Goal: Task Accomplishment & Management: Manage account settings

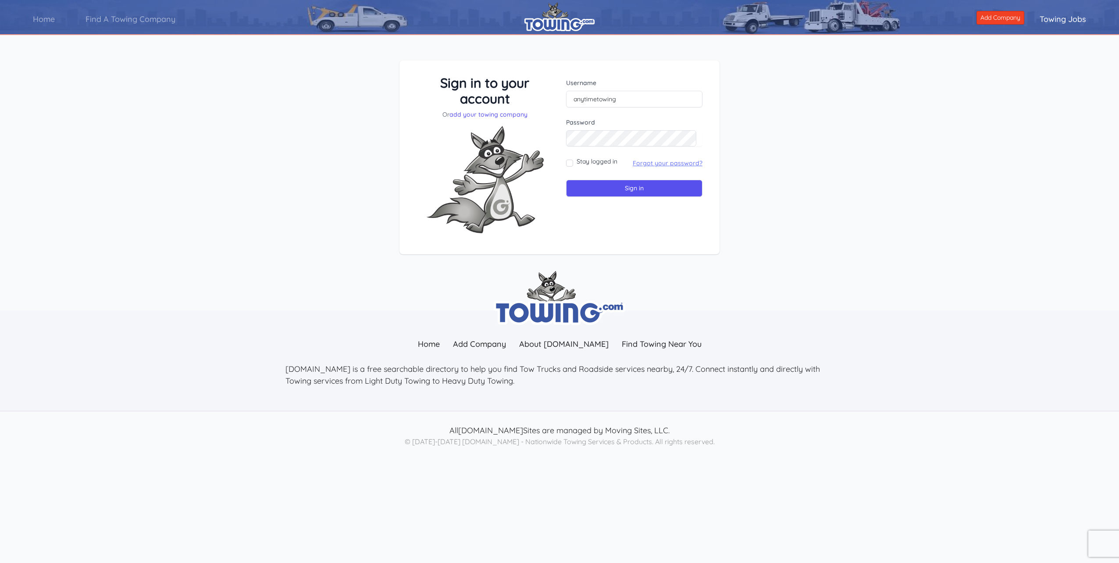
click at [646, 160] on link "Forgot your password?" at bounding box center [668, 163] width 70 height 8
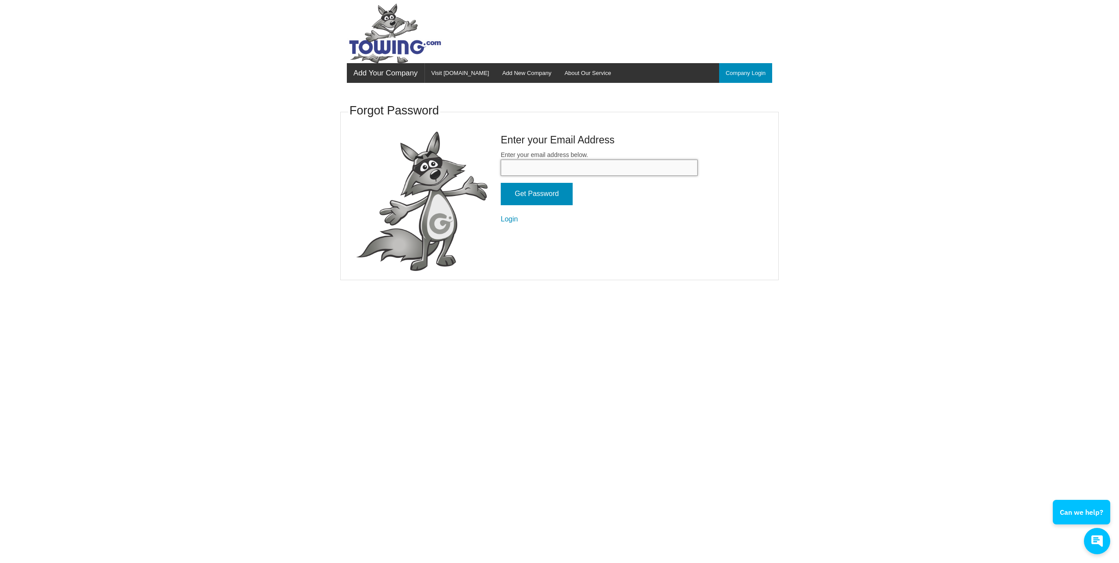
click at [539, 167] on input "Enter your email address below." at bounding box center [599, 168] width 197 height 16
type input "[EMAIL_ADDRESS][DOMAIN_NAME]"
click at [501, 183] on input "Get Password" at bounding box center [537, 194] width 72 height 22
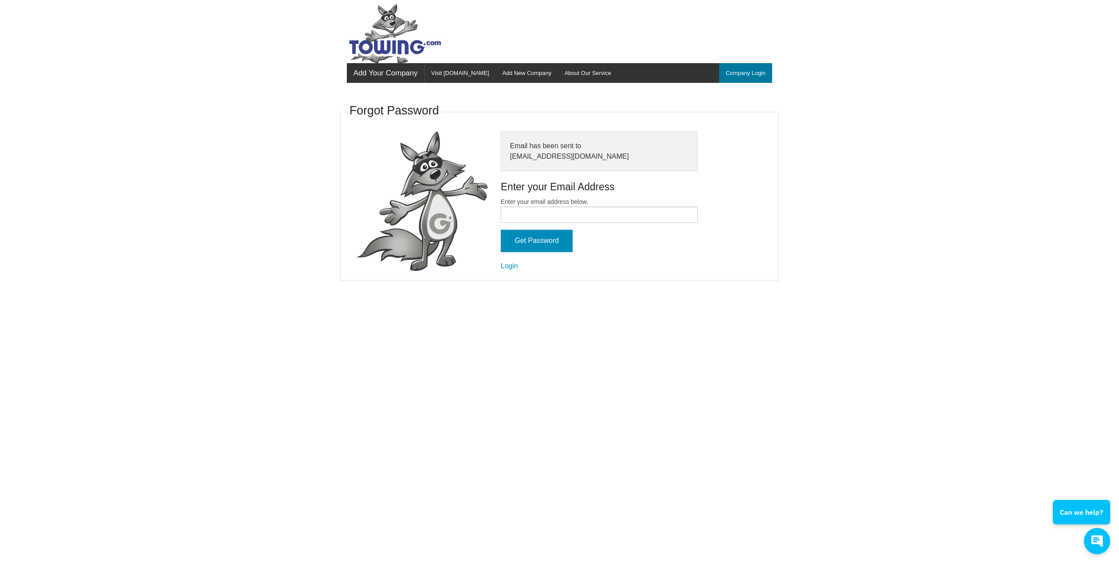
click at [735, 73] on link "Company Login" at bounding box center [745, 73] width 53 height 20
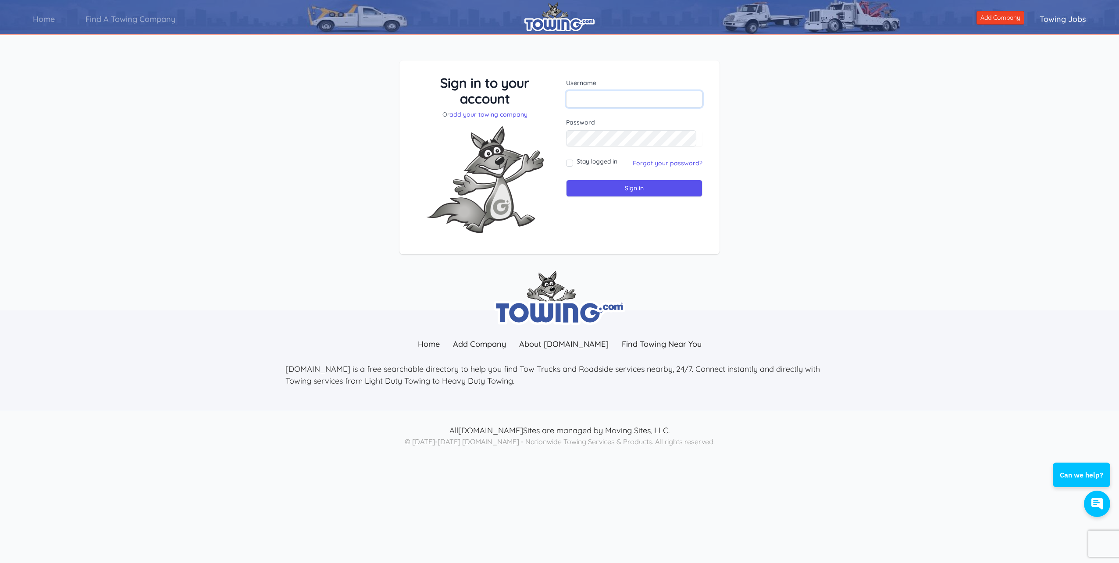
click at [588, 98] on input "text" at bounding box center [634, 99] width 136 height 17
type input "anytimetowing"
click at [566, 180] on input "Sign in" at bounding box center [634, 188] width 136 height 17
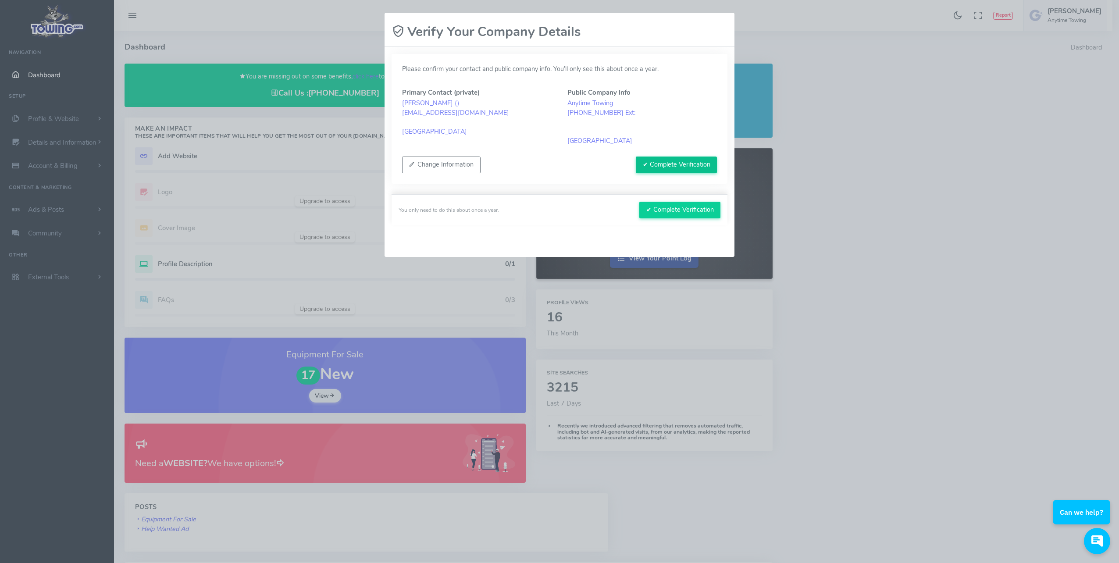
click at [650, 160] on button "✔ Complete Verification" at bounding box center [676, 165] width 81 height 17
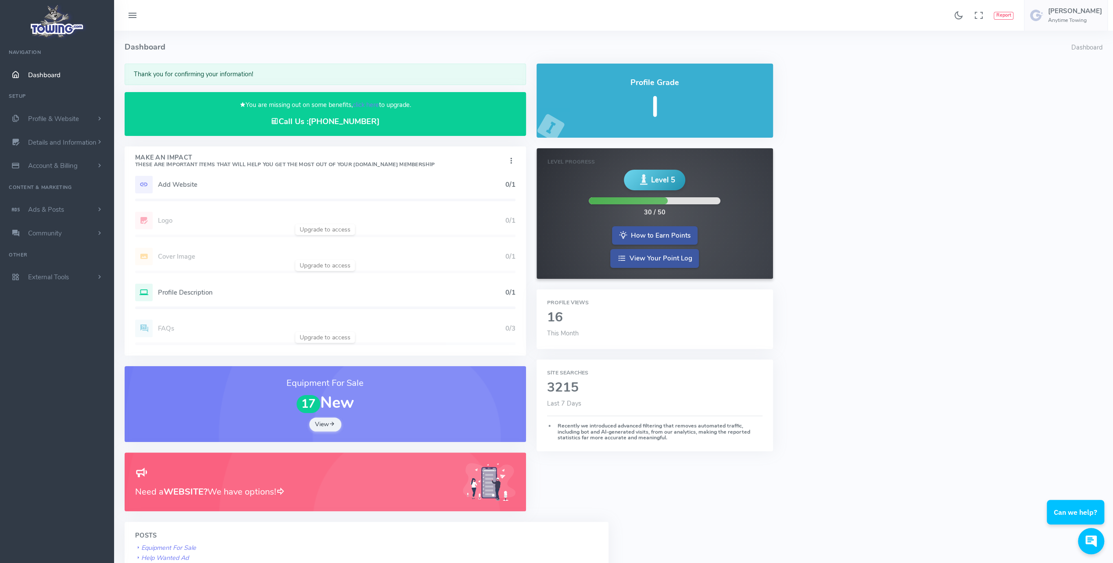
click at [144, 182] on icon at bounding box center [144, 185] width 18 height 18
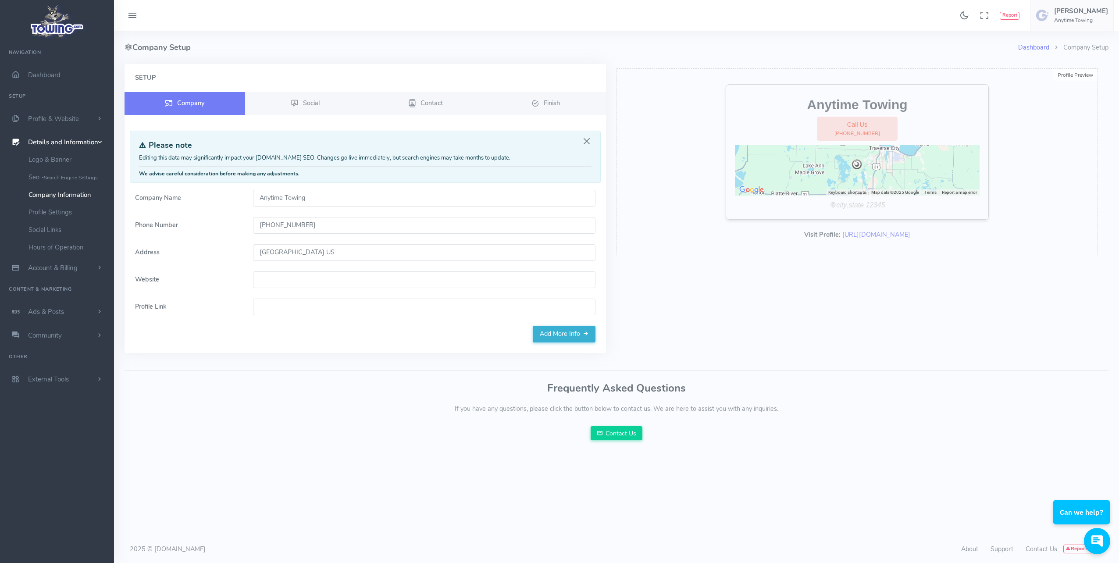
click at [285, 277] on input "Website" at bounding box center [424, 279] width 343 height 17
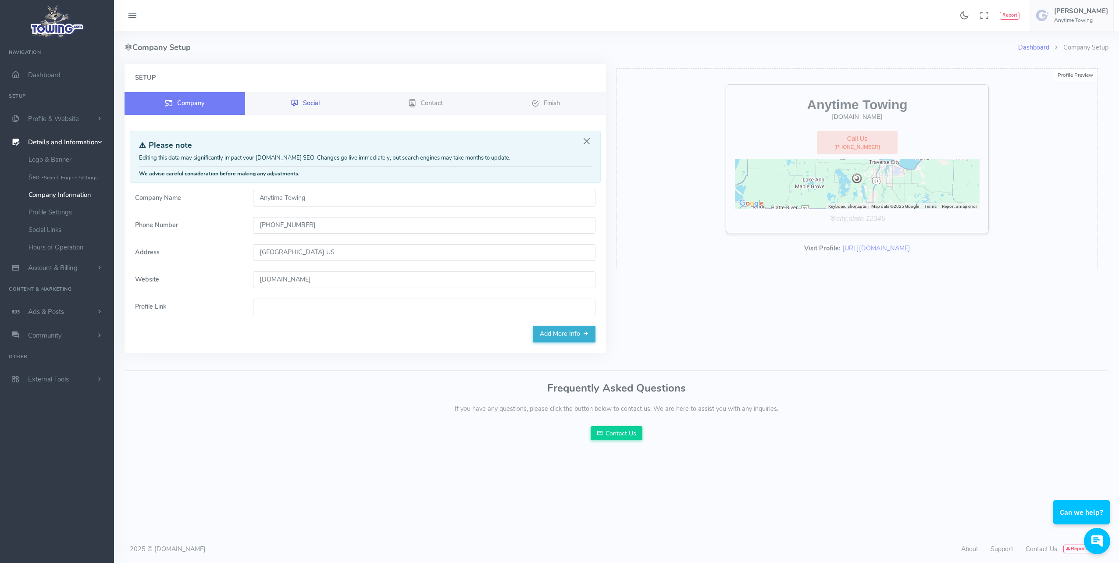
type input "www.anytimetowing.com"
click at [299, 100] on link "Social" at bounding box center [305, 103] width 121 height 23
click at [311, 106] on span "Social" at bounding box center [311, 102] width 17 height 9
click at [435, 106] on span "Contact" at bounding box center [432, 102] width 22 height 9
click at [549, 332] on link "Add More Info" at bounding box center [564, 334] width 63 height 17
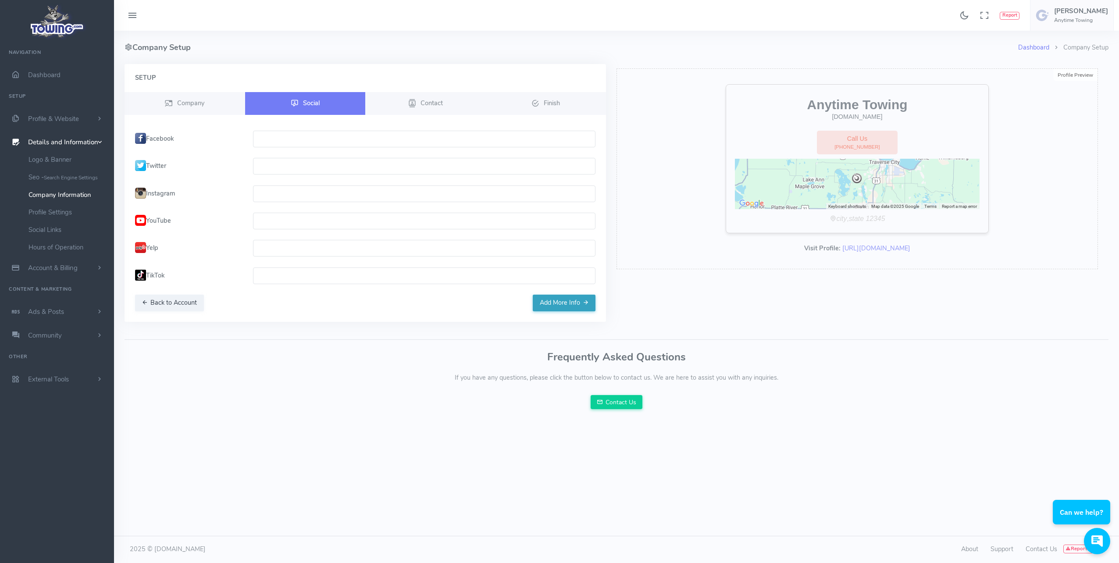
click at [564, 308] on button "Add More Info" at bounding box center [564, 303] width 63 height 17
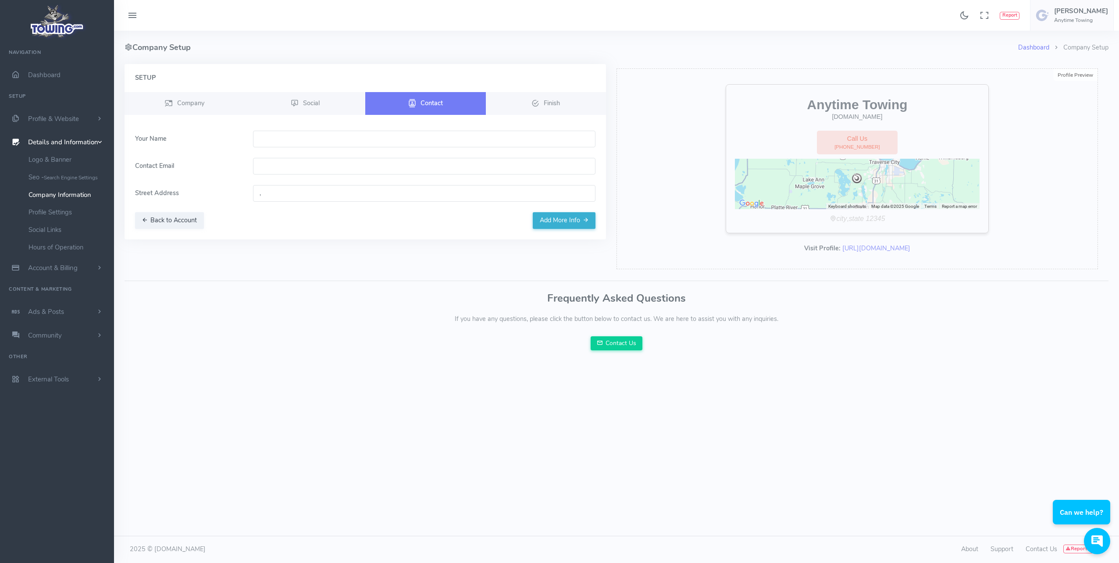
click at [281, 138] on input "text" at bounding box center [424, 139] width 343 height 17
type input "[PERSON_NAME]"
type input "[EMAIL_ADDRESS][DOMAIN_NAME]"
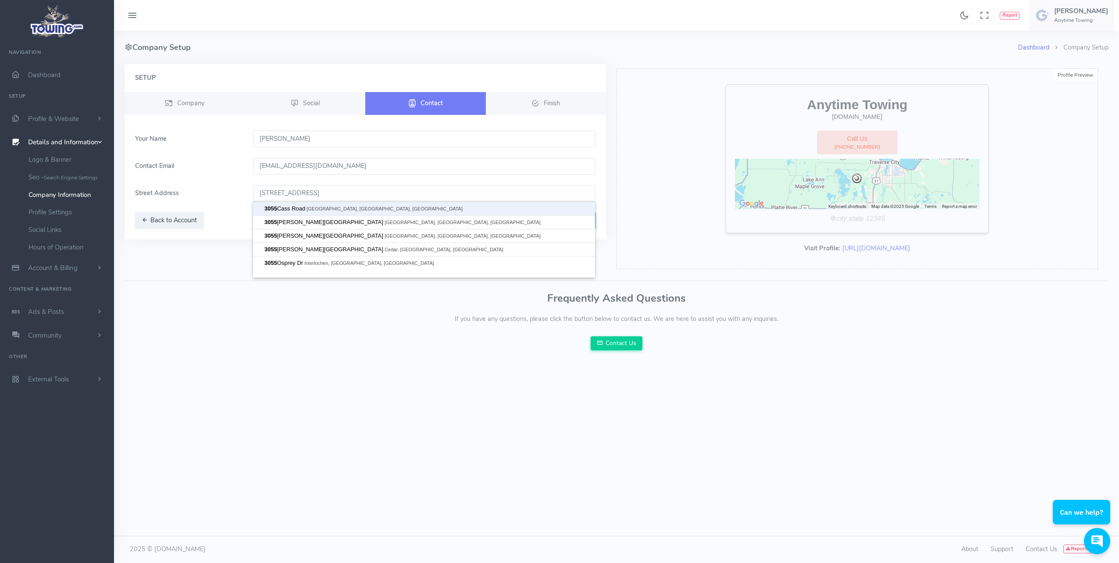
type input "3055 Cass Road, Traverse City, MI, USA"
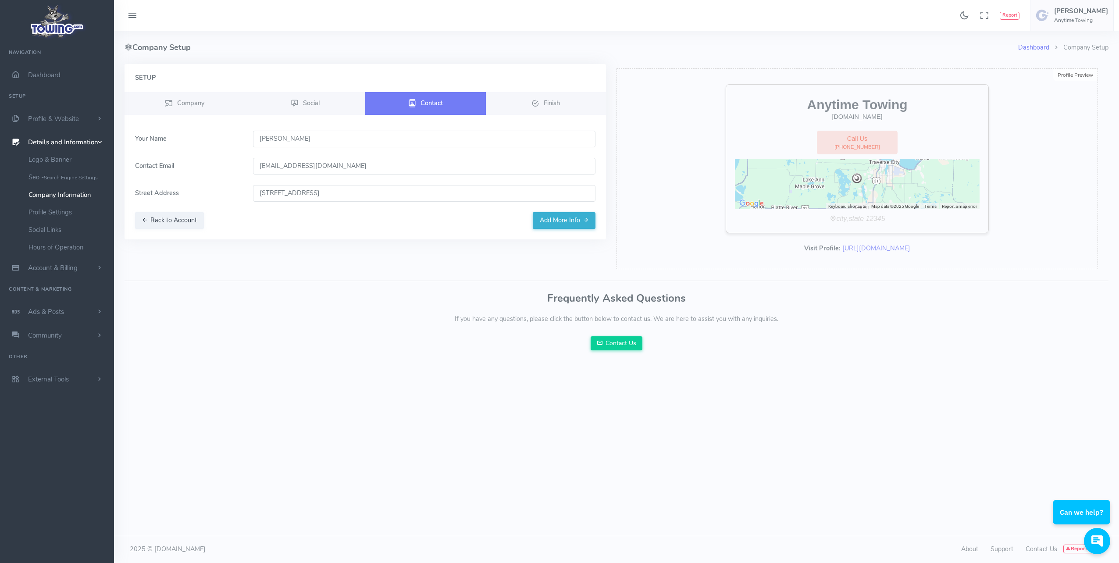
type input "3055 Cass Rd, Traverse City, MI 49684, USA"
click at [551, 216] on button "Add More Info" at bounding box center [564, 220] width 63 height 17
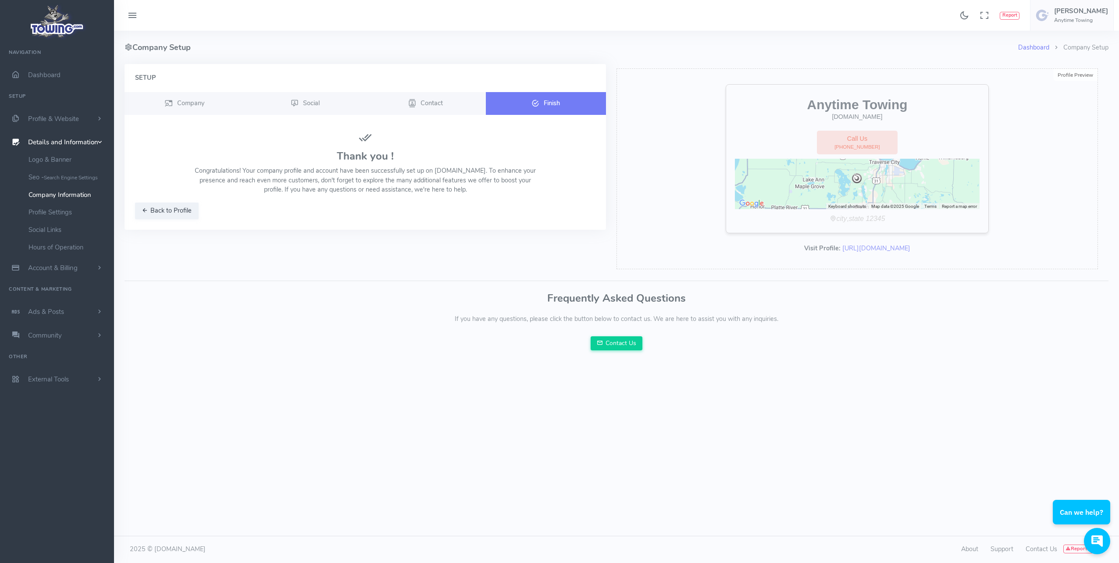
click at [534, 106] on icon at bounding box center [536, 103] width 8 height 11
click at [52, 157] on link "Logo & Banner" at bounding box center [68, 160] width 92 height 18
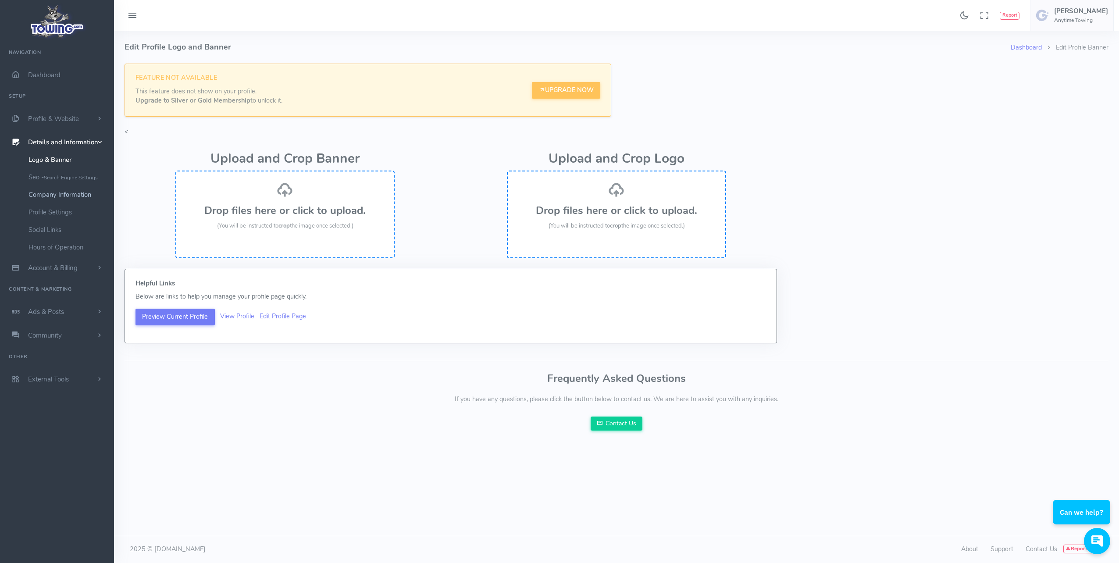
click at [56, 192] on link "Company Information" at bounding box center [68, 195] width 92 height 18
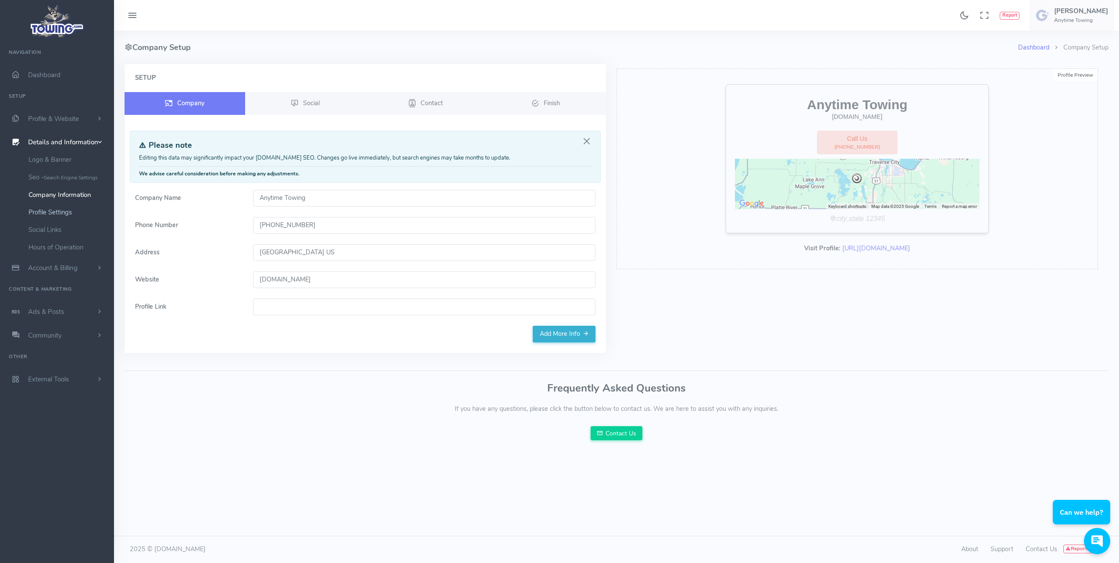
click at [52, 208] on link "Profile Settings" at bounding box center [68, 213] width 92 height 18
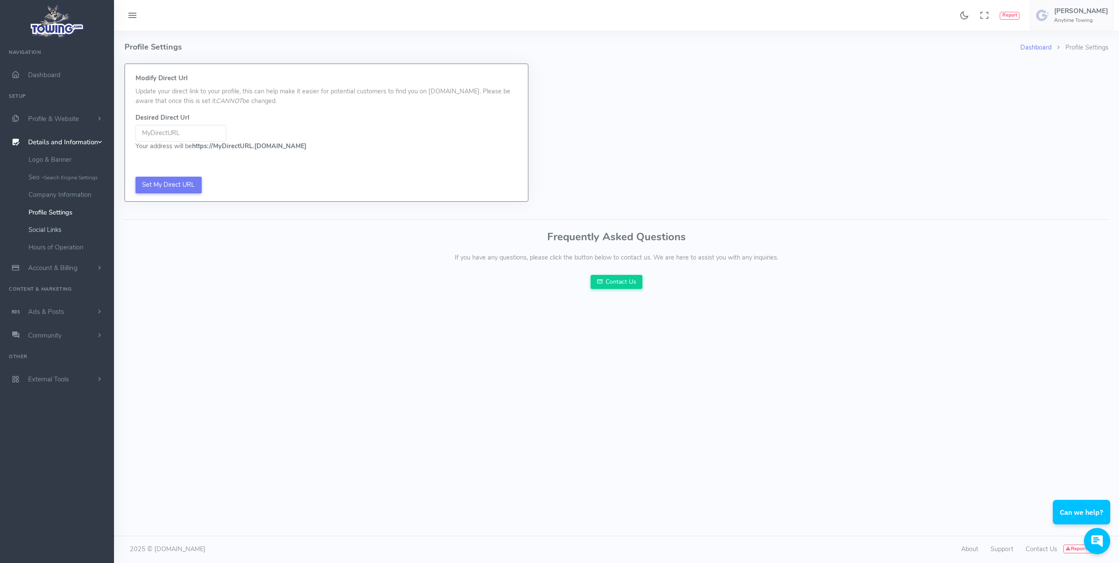
click at [46, 226] on link "Social Links" at bounding box center [68, 230] width 92 height 18
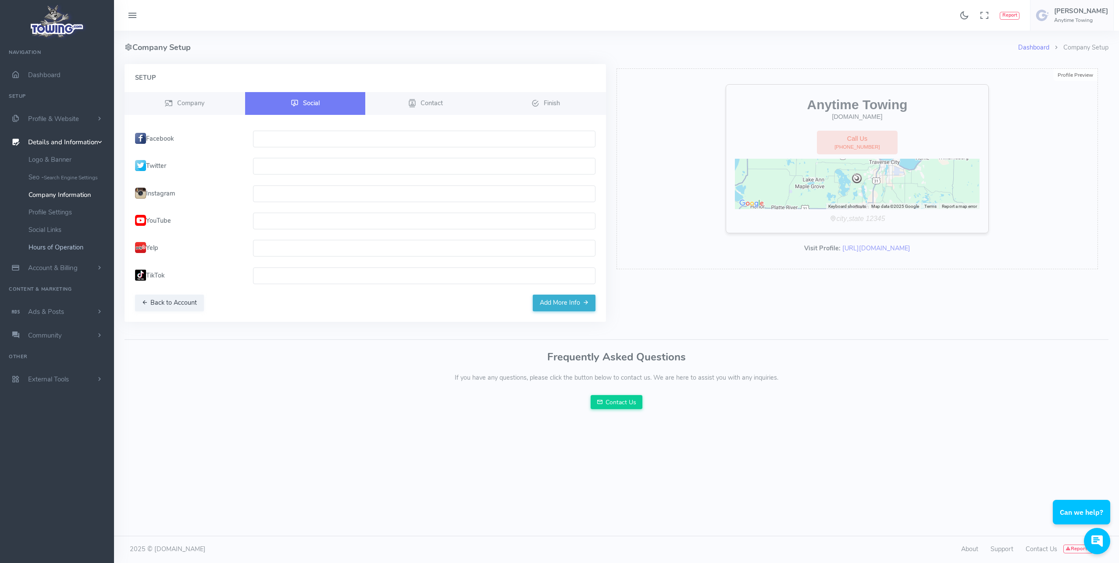
click at [48, 246] on link "Hours of Operation" at bounding box center [68, 248] width 92 height 18
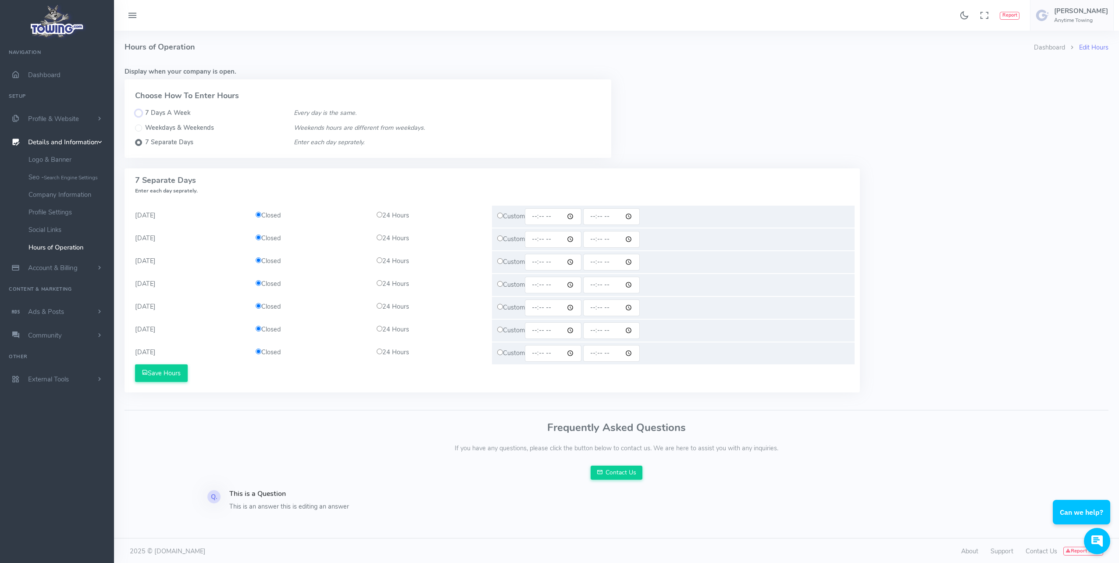
click at [140, 112] on input "7 Days A Week" at bounding box center [138, 113] width 7 height 7
radio input "true"
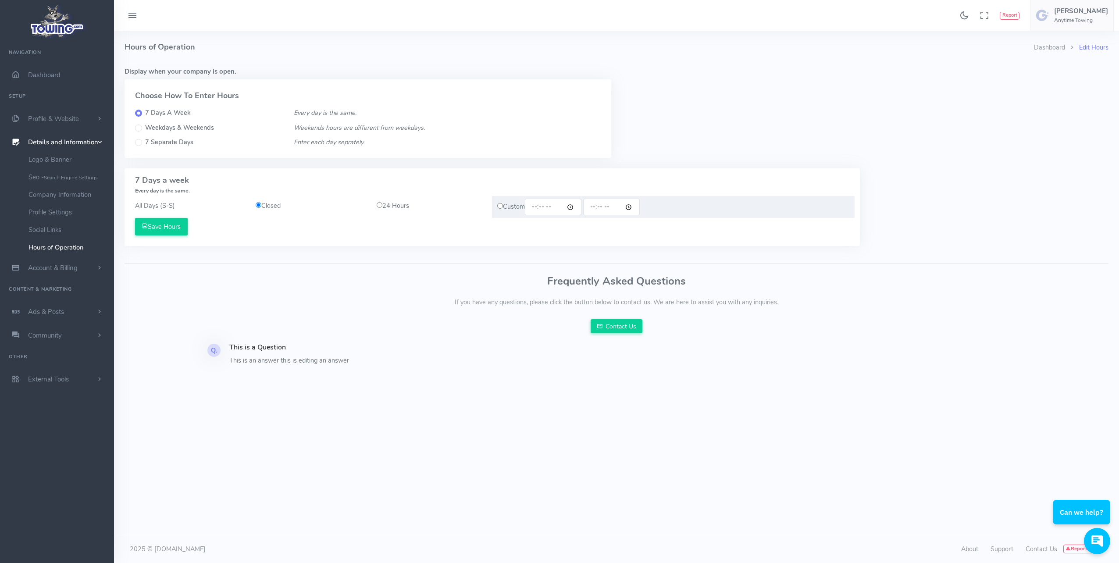
click at [379, 205] on input "radio" at bounding box center [380, 205] width 6 height 6
radio input "true"
click at [167, 226] on button "Save Hours" at bounding box center [161, 227] width 53 height 18
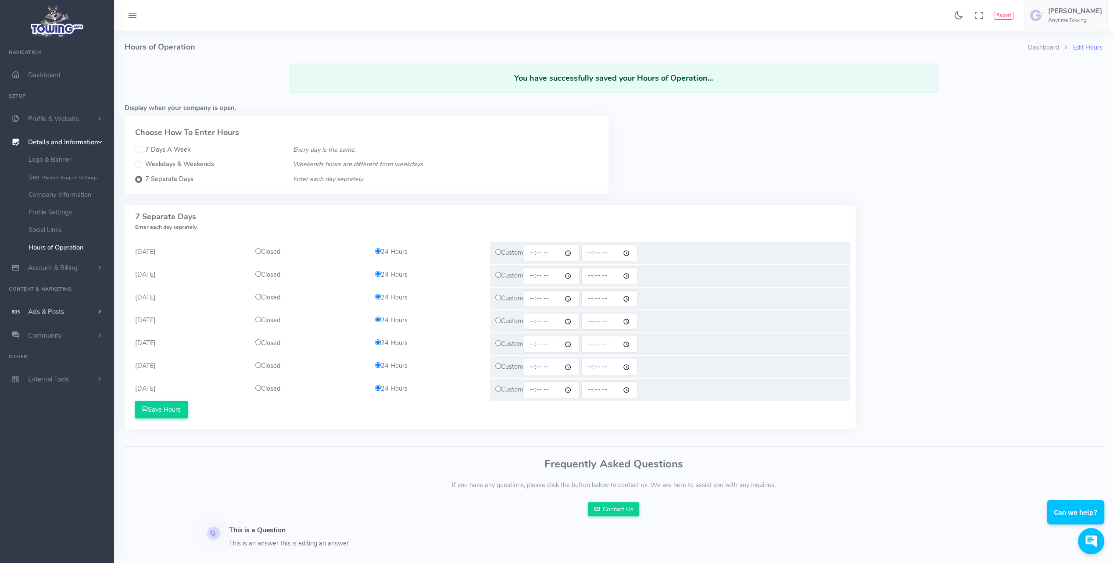
click at [57, 310] on span "Ads & Posts" at bounding box center [46, 311] width 36 height 9
click at [46, 75] on span "Dashboard" at bounding box center [44, 75] width 32 height 9
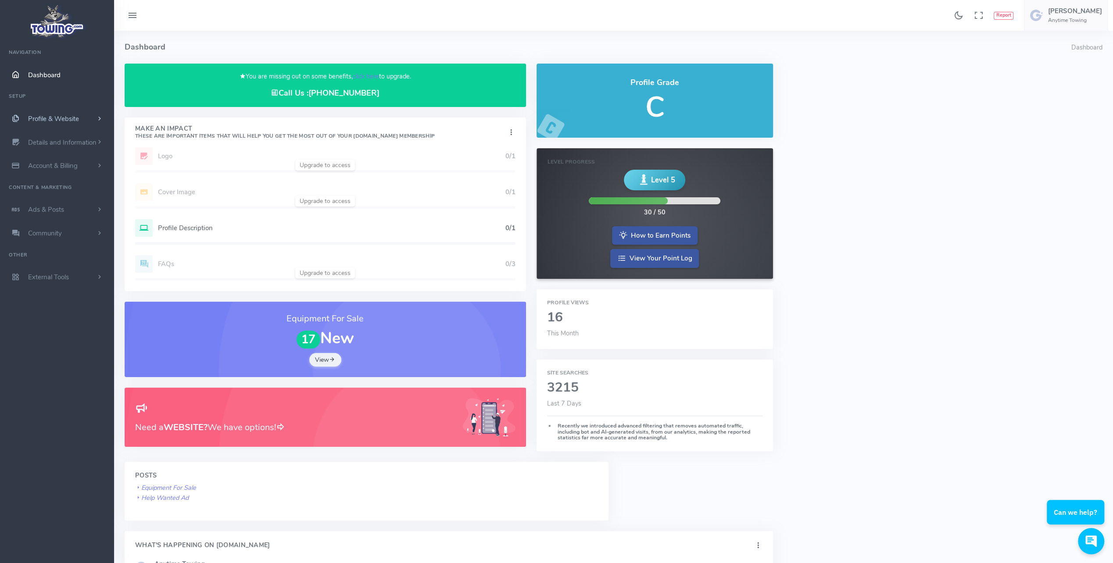
click at [61, 121] on span "Profile & Website" at bounding box center [53, 118] width 51 height 9
click at [53, 137] on link "Homepage Content" at bounding box center [68, 136] width 92 height 18
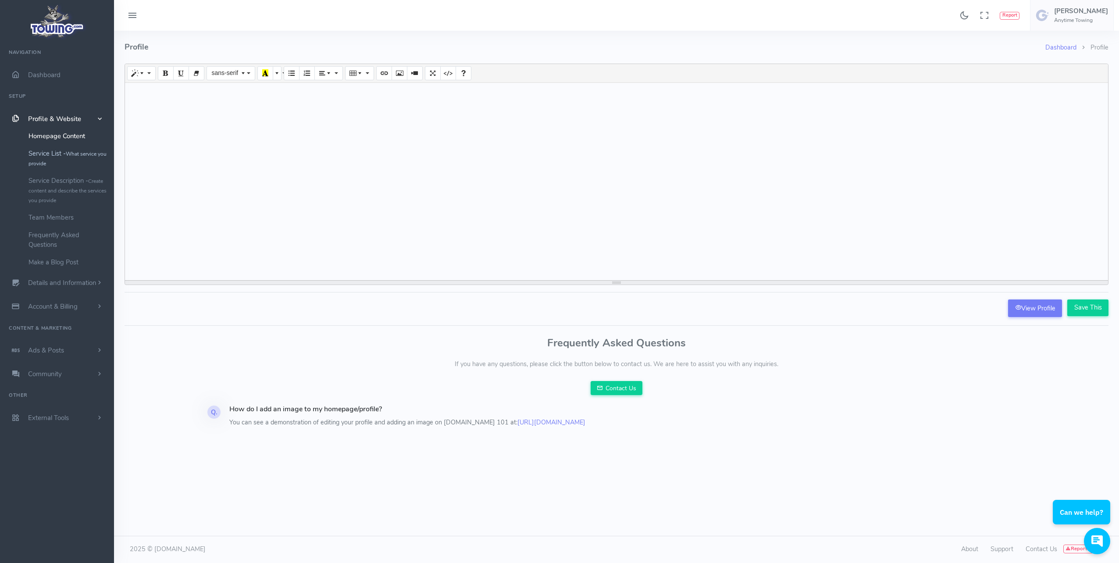
click at [54, 154] on link "Service List - What service you provide" at bounding box center [68, 158] width 92 height 27
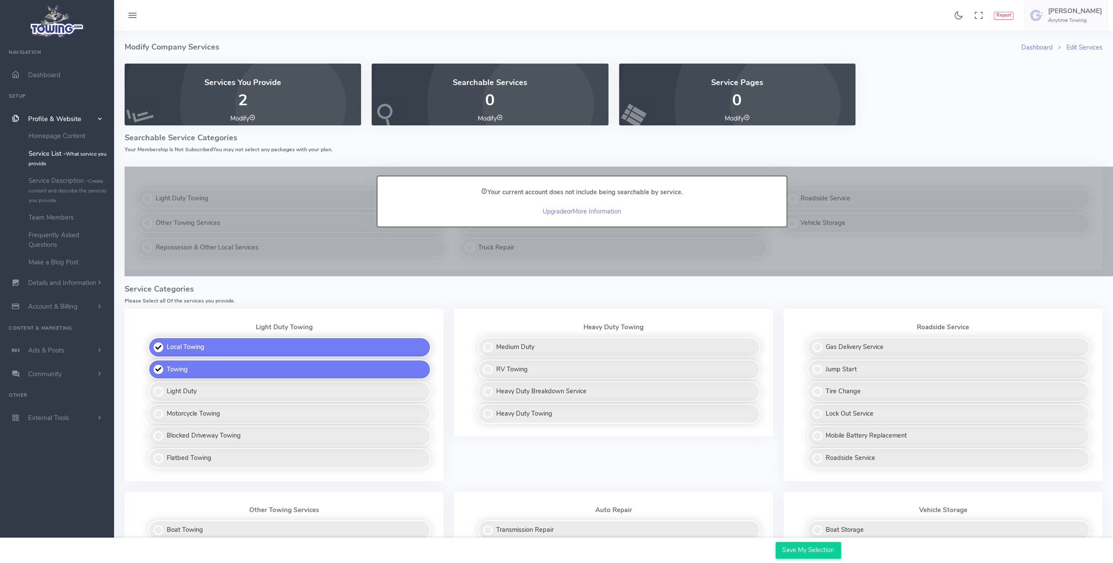
click at [153, 104] on p "2" at bounding box center [242, 101] width 215 height 18
click at [158, 395] on label "Light Duty" at bounding box center [289, 392] width 282 height 20
click at [152, 387] on input "Light Duty" at bounding box center [149, 385] width 6 height 6
checkbox input "true"
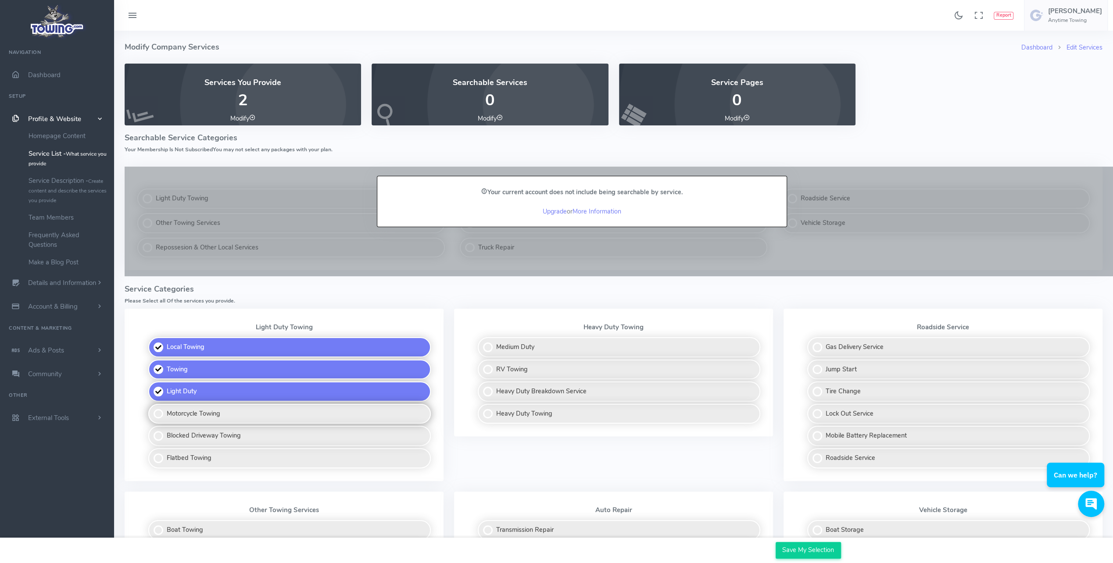
click at [159, 419] on label "Motorcycle Towing" at bounding box center [289, 414] width 282 height 20
click at [152, 410] on input "Motorcycle Towing" at bounding box center [149, 407] width 6 height 6
checkbox input "true"
click at [159, 460] on label "Flatbed Towing" at bounding box center [289, 458] width 282 height 20
click at [152, 454] on input "Flatbed Towing" at bounding box center [149, 451] width 6 height 6
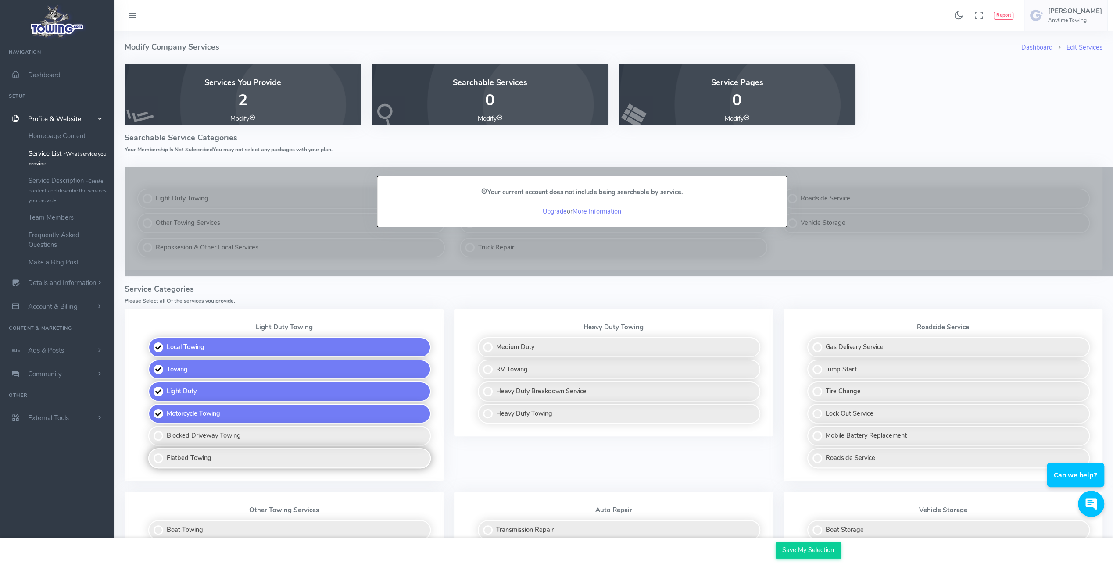
checkbox input "true"
click at [499, 346] on label "Medium Duty" at bounding box center [619, 347] width 282 height 20
click at [481, 343] on input "Medium Duty" at bounding box center [478, 340] width 6 height 6
checkbox input "true"
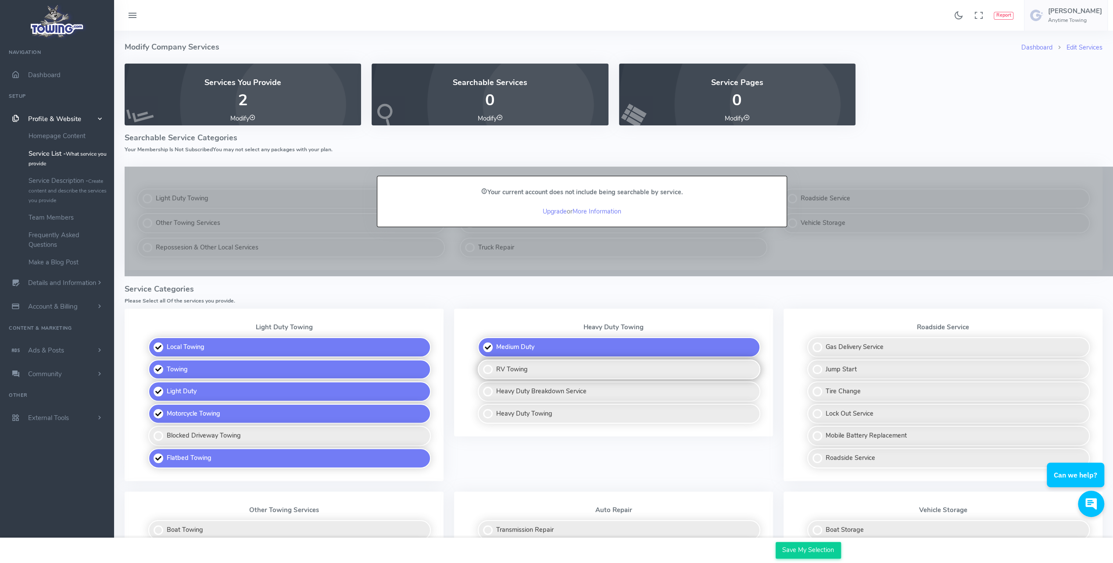
click at [498, 364] on label "RV Towing" at bounding box center [619, 370] width 282 height 20
click at [481, 364] on input "RV Towing" at bounding box center [478, 363] width 6 height 6
checkbox input "true"
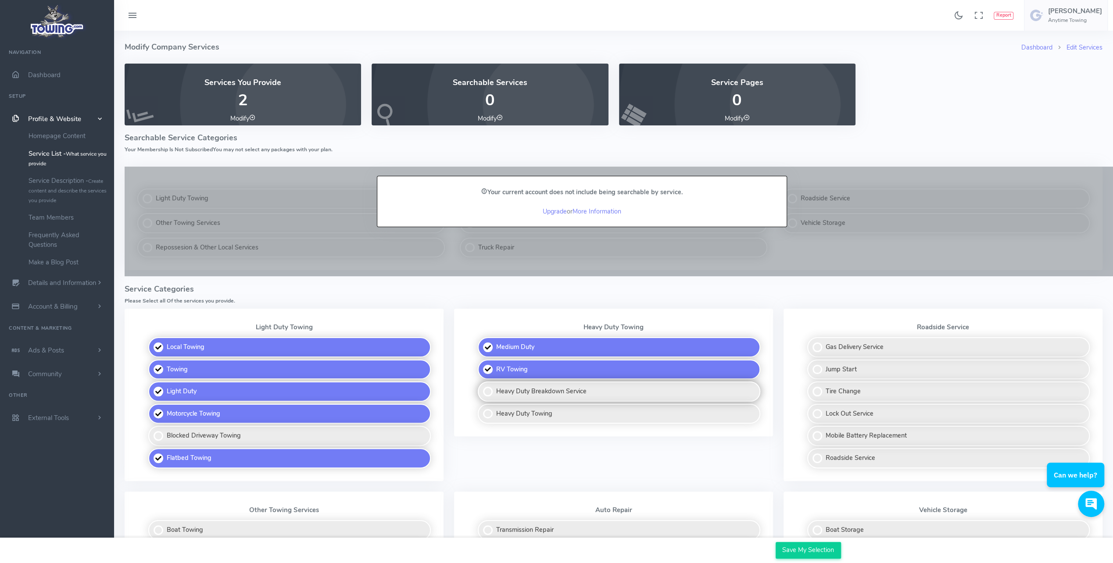
click at [503, 392] on label "Heavy Duty Breakdown Service" at bounding box center [619, 392] width 282 height 20
click at [481, 387] on input "Heavy Duty Breakdown Service" at bounding box center [478, 385] width 6 height 6
checkbox input "true"
click at [510, 417] on label "Heavy Duty Towing" at bounding box center [619, 414] width 282 height 20
click at [481, 410] on input "Heavy Duty Towing" at bounding box center [478, 407] width 6 height 6
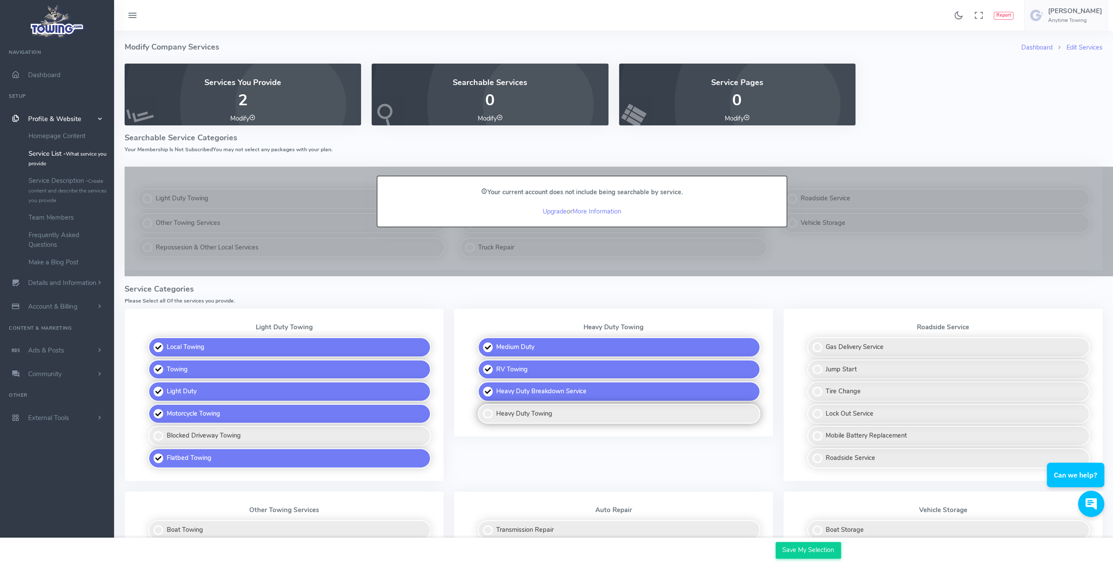
checkbox input "true"
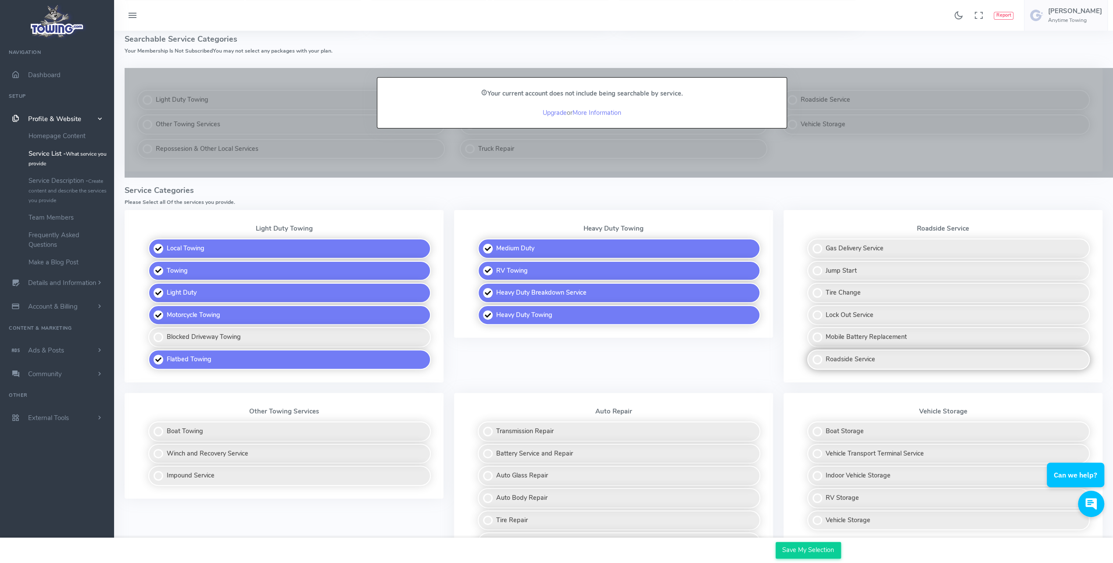
scroll to position [132, 0]
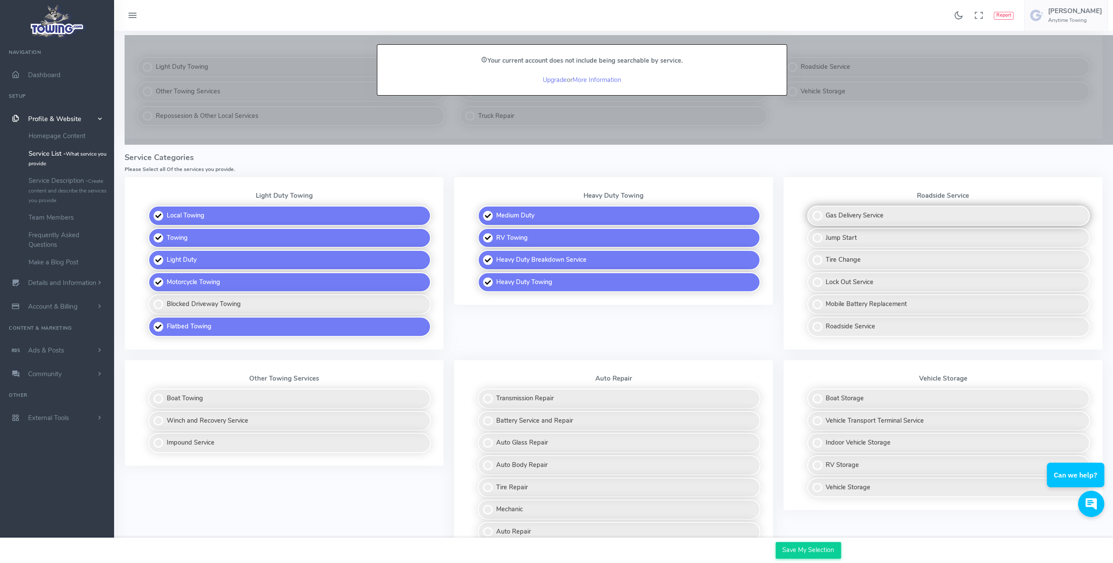
click at [835, 215] on label "Gas Delivery Service" at bounding box center [948, 216] width 282 height 20
click at [810, 211] on input "Gas Delivery Service" at bounding box center [808, 209] width 6 height 6
checkbox input "true"
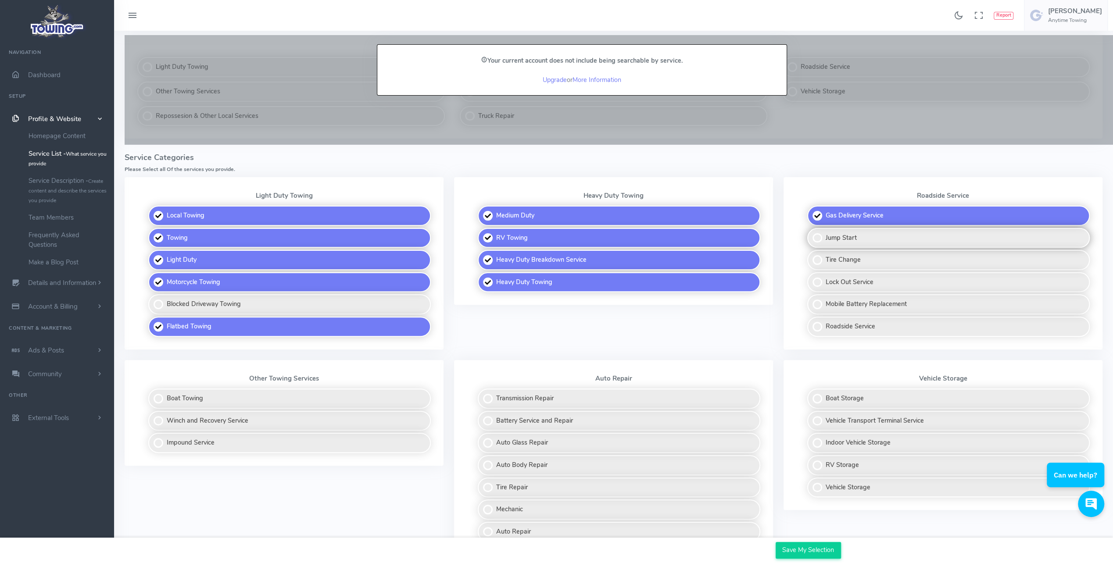
click at [839, 235] on label "Jump Start" at bounding box center [948, 238] width 282 height 20
click at [810, 234] on input "Jump Start" at bounding box center [808, 231] width 6 height 6
checkbox input "true"
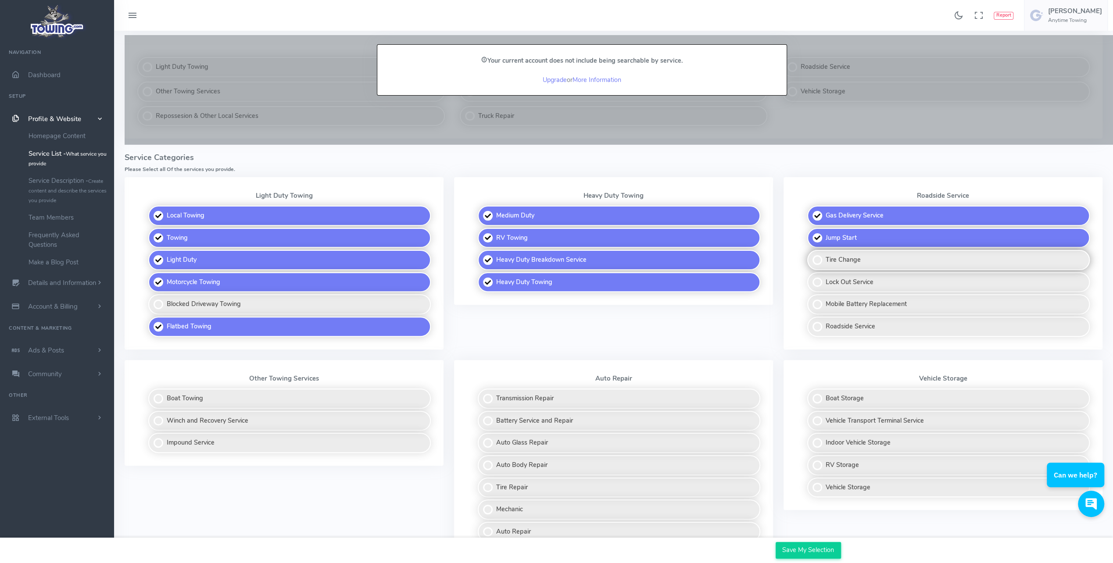
click at [839, 262] on label "Tire Change" at bounding box center [948, 260] width 282 height 20
click at [810, 256] on input "Tire Change" at bounding box center [808, 253] width 6 height 6
checkbox input "true"
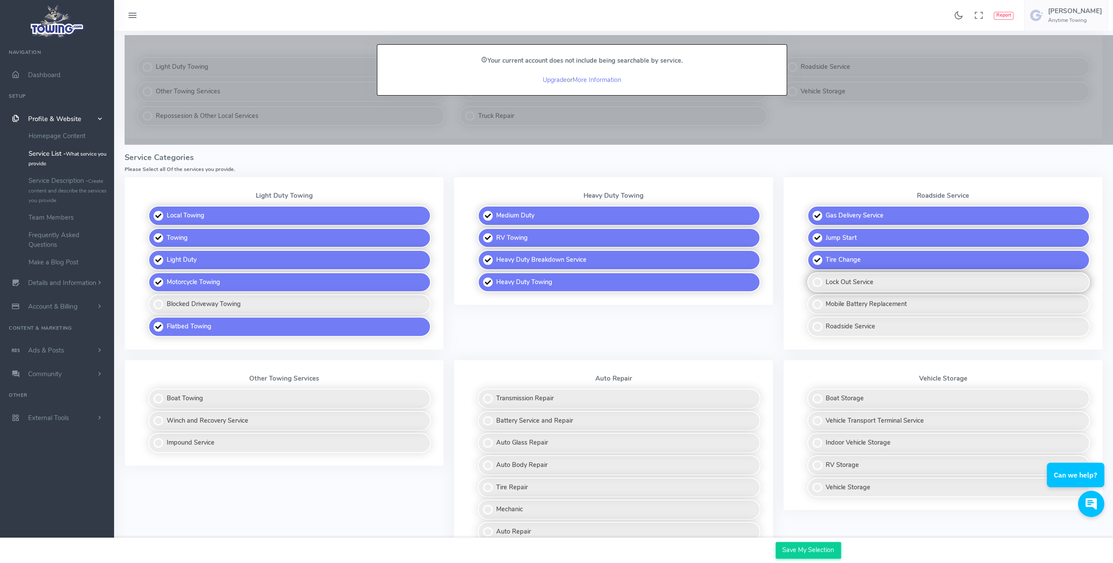
click at [840, 277] on label "Lock Out Service" at bounding box center [948, 282] width 282 height 20
click at [810, 277] on input "Lock Out Service" at bounding box center [808, 275] width 6 height 6
checkbox input "true"
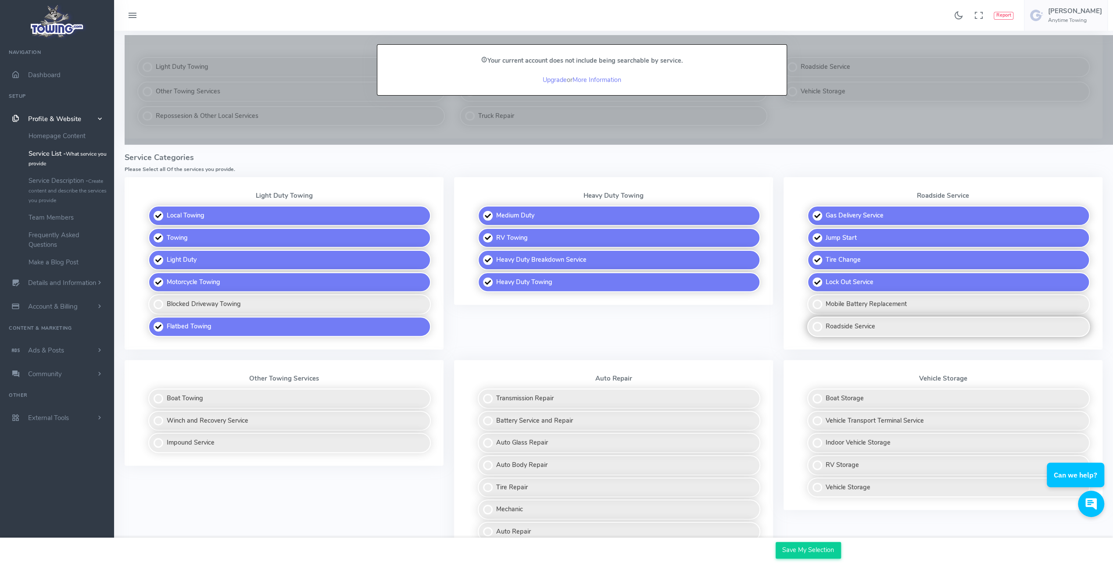
click at [839, 325] on label "Roadside Service" at bounding box center [948, 327] width 282 height 20
click at [810, 322] on input "Roadside Service" at bounding box center [808, 320] width 6 height 6
checkbox input "true"
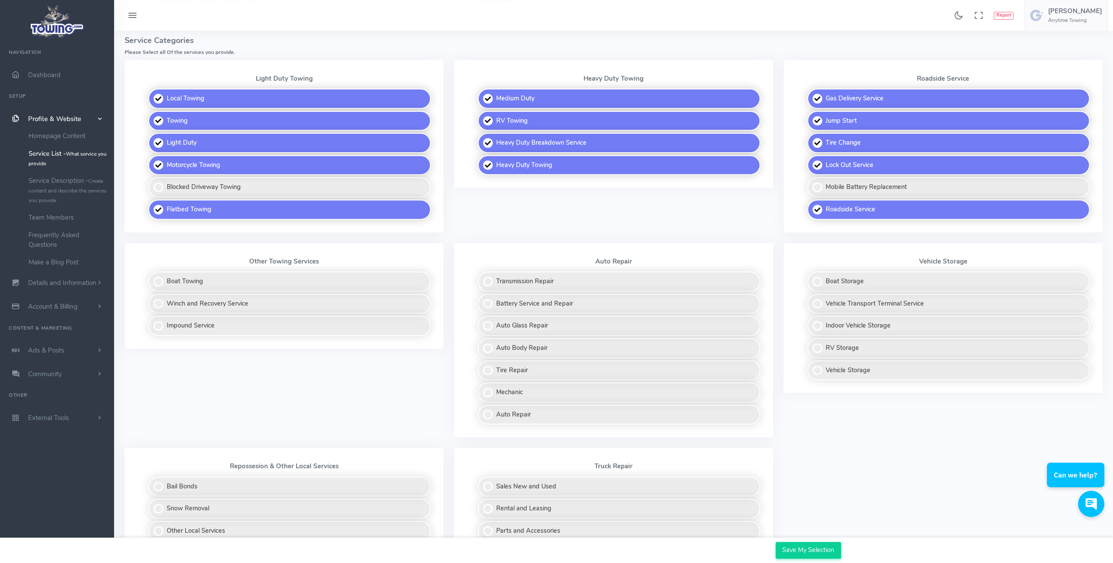
scroll to position [263, 0]
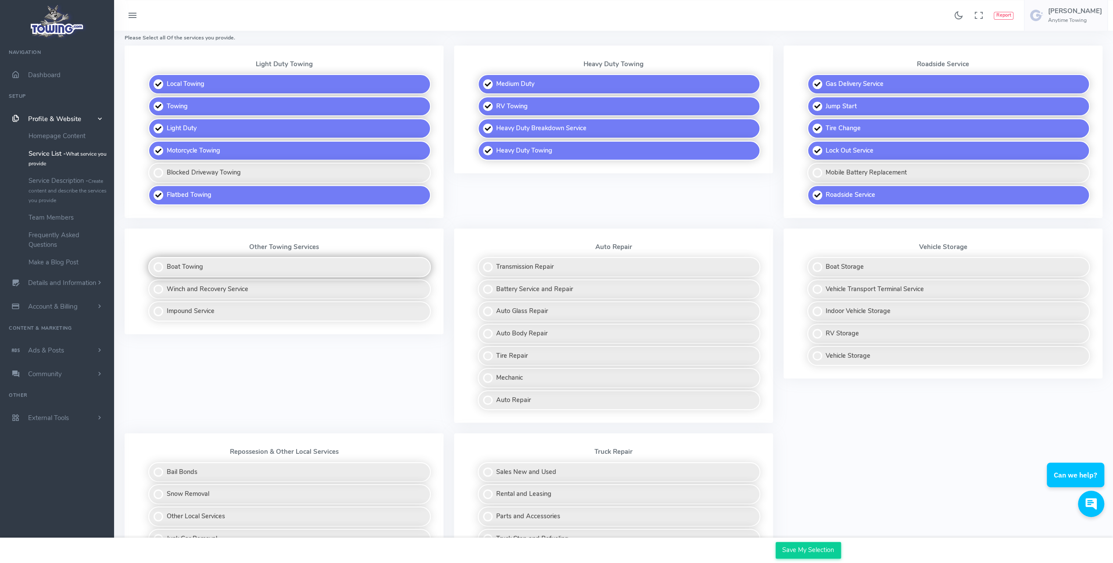
click at [182, 264] on label "Boat Towing" at bounding box center [289, 267] width 282 height 20
click at [152, 263] on input "Boat Towing" at bounding box center [149, 260] width 6 height 6
checkbox input "true"
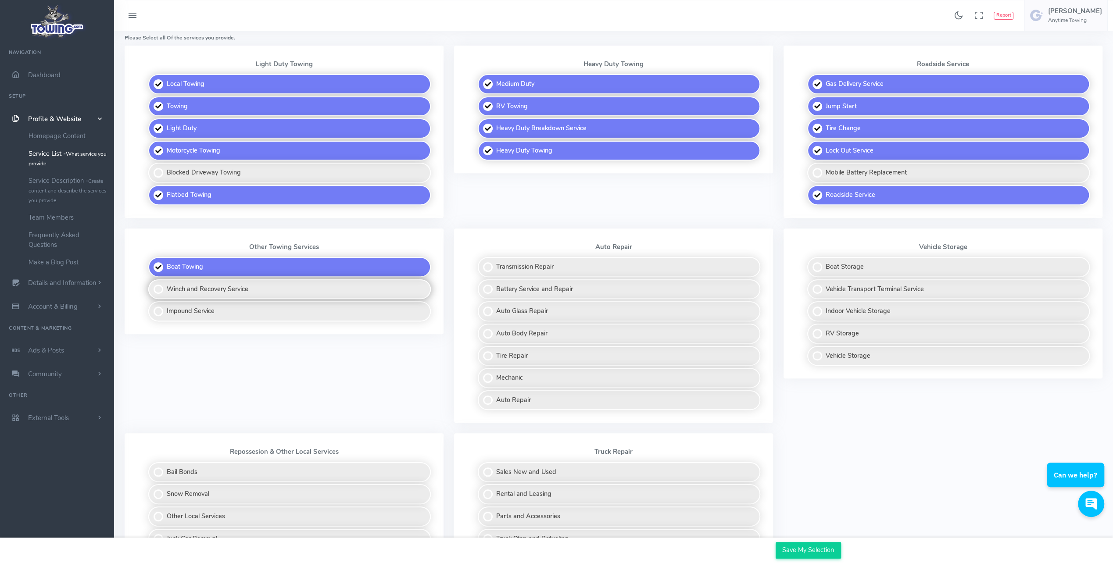
click at [184, 289] on label "Winch and Recovery Service" at bounding box center [289, 289] width 282 height 20
click at [152, 285] on input "Winch and Recovery Service" at bounding box center [149, 282] width 6 height 6
checkbox input "true"
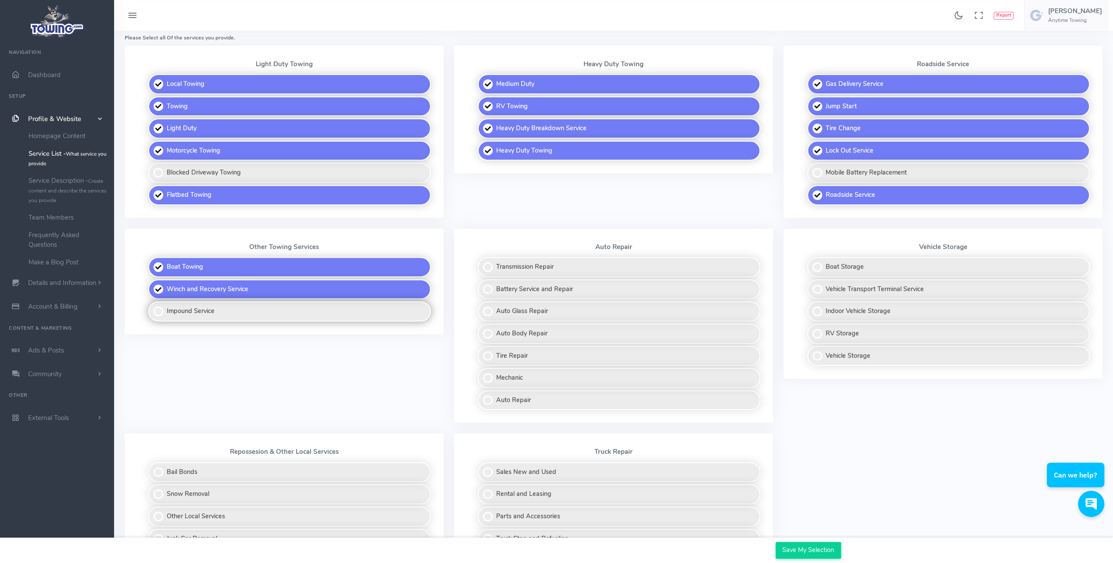
click at [188, 311] on label "Impound Service" at bounding box center [289, 311] width 282 height 20
click at [152, 307] on input "Impound Service" at bounding box center [149, 304] width 6 height 6
checkbox input "true"
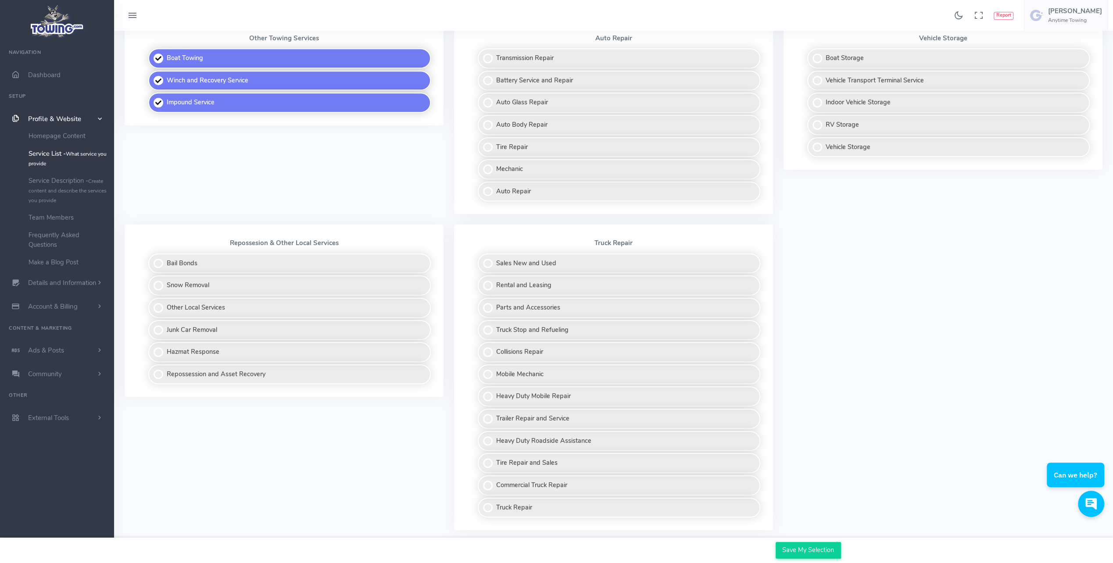
scroll to position [563, 0]
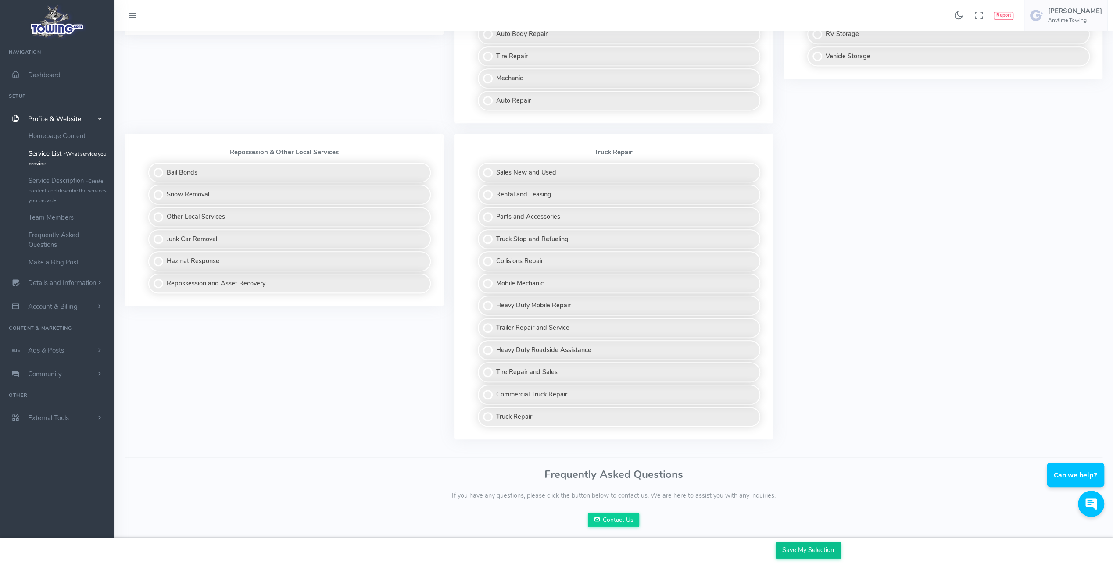
click at [804, 547] on input "Save My Selection" at bounding box center [807, 550] width 65 height 17
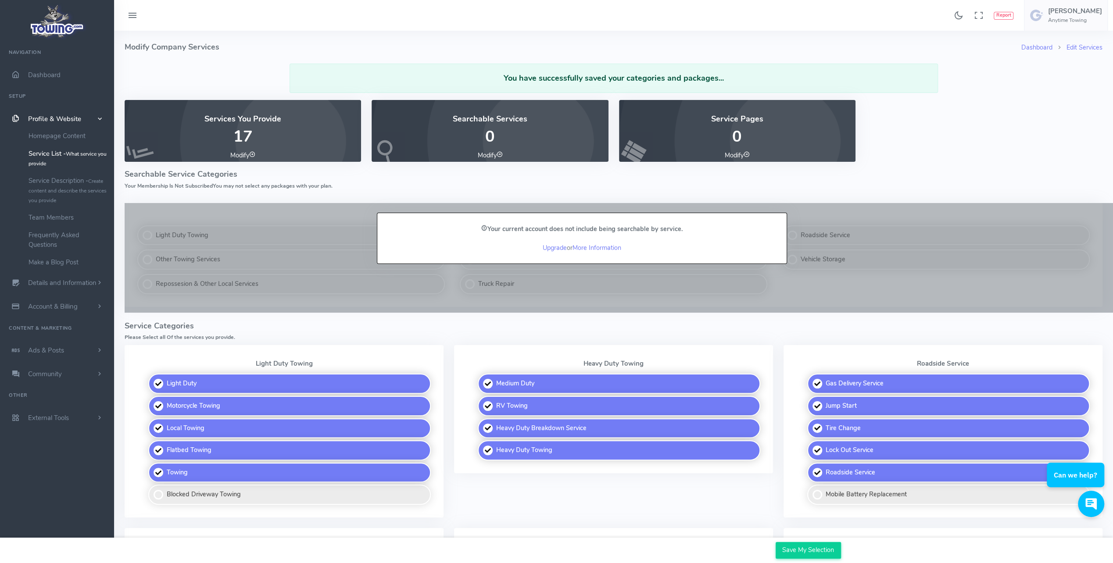
click at [657, 317] on div "Light Duty Towing Heavy Duty Towing Roadside Service Other Towing Services Auto…" at bounding box center [613, 260] width 988 height 114
click at [36, 161] on small "What service you provide" at bounding box center [68, 158] width 78 height 17
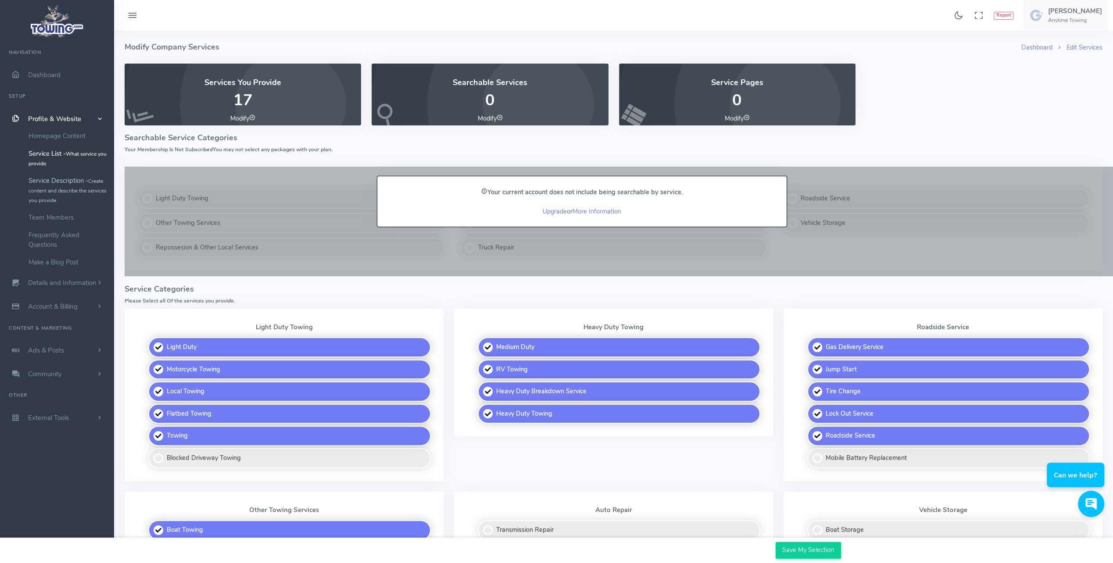
click at [50, 182] on link "Service Description - Create content and describe the services you provide" at bounding box center [68, 190] width 92 height 37
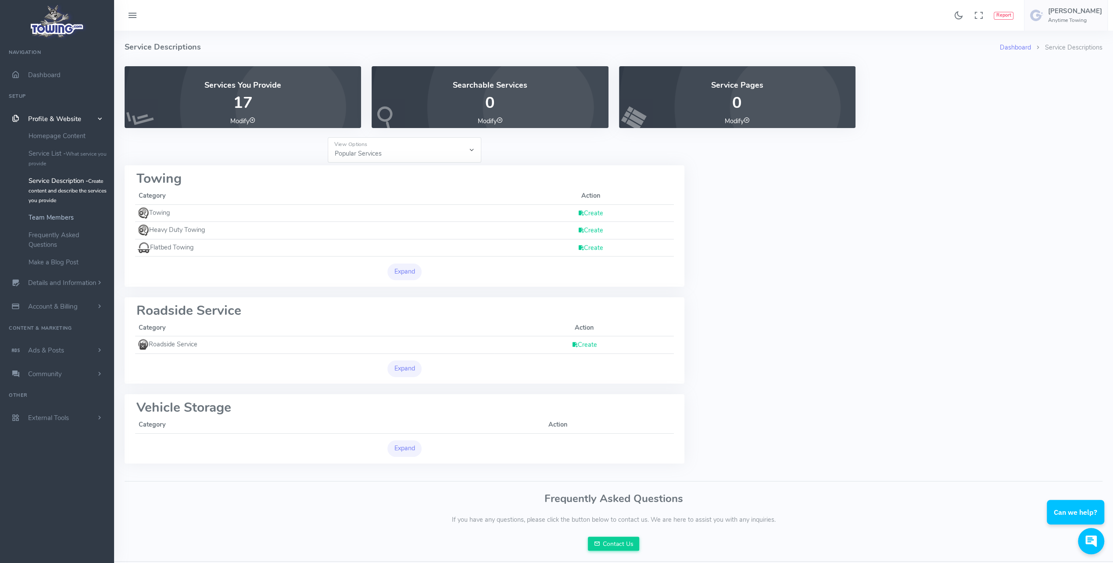
click at [59, 220] on link "Team Members" at bounding box center [68, 218] width 92 height 18
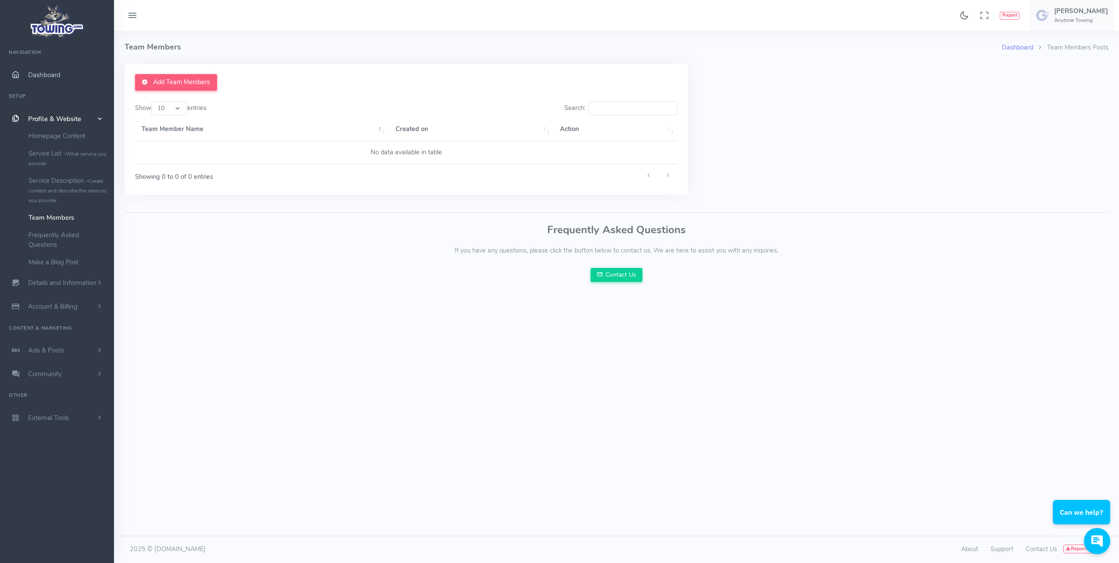
click at [39, 75] on span "Dashboard" at bounding box center [44, 75] width 32 height 9
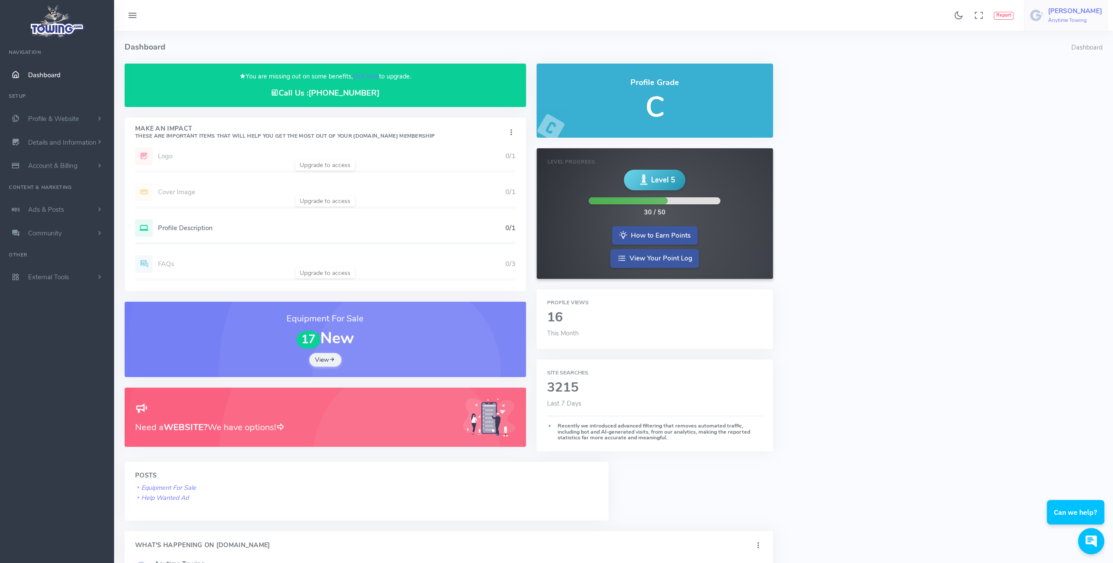
click at [1074, 20] on h6 "Anytime Towing" at bounding box center [1075, 21] width 54 height 6
click at [873, 180] on div "Dashboard Dashboard You are missing out on some benefits, click here to upgrade…" at bounding box center [613, 542] width 988 height 1022
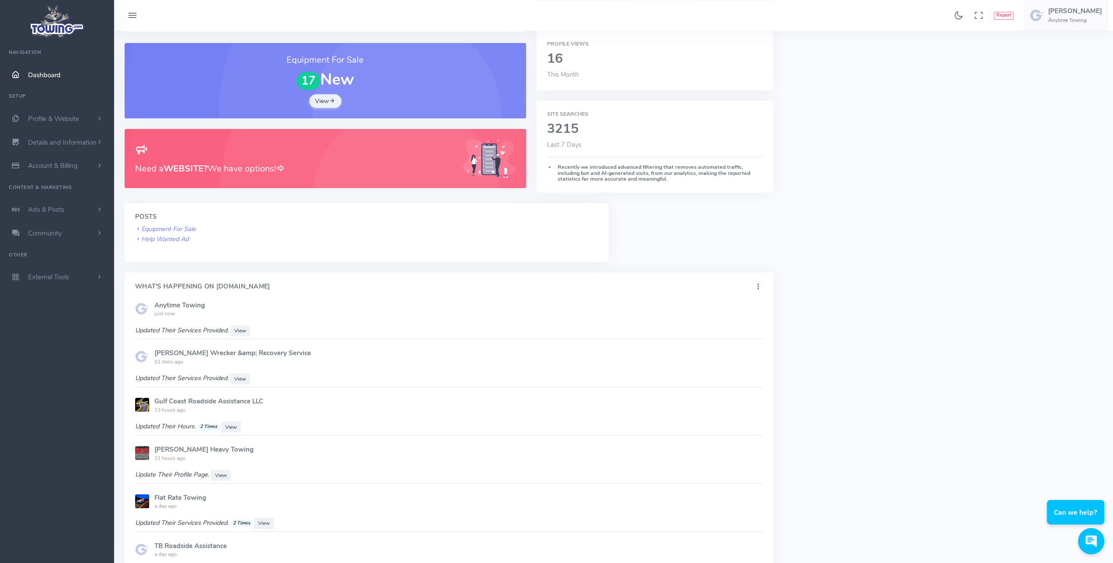
scroll to position [263, 0]
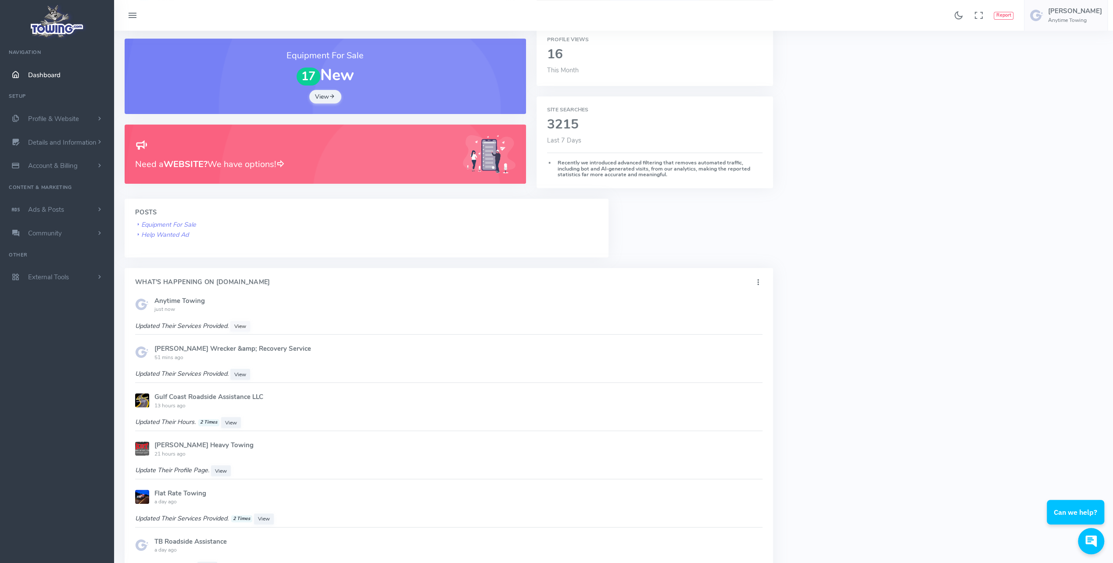
click at [239, 325] on span "View" at bounding box center [240, 326] width 12 height 7
